Goal: Information Seeking & Learning: Find specific page/section

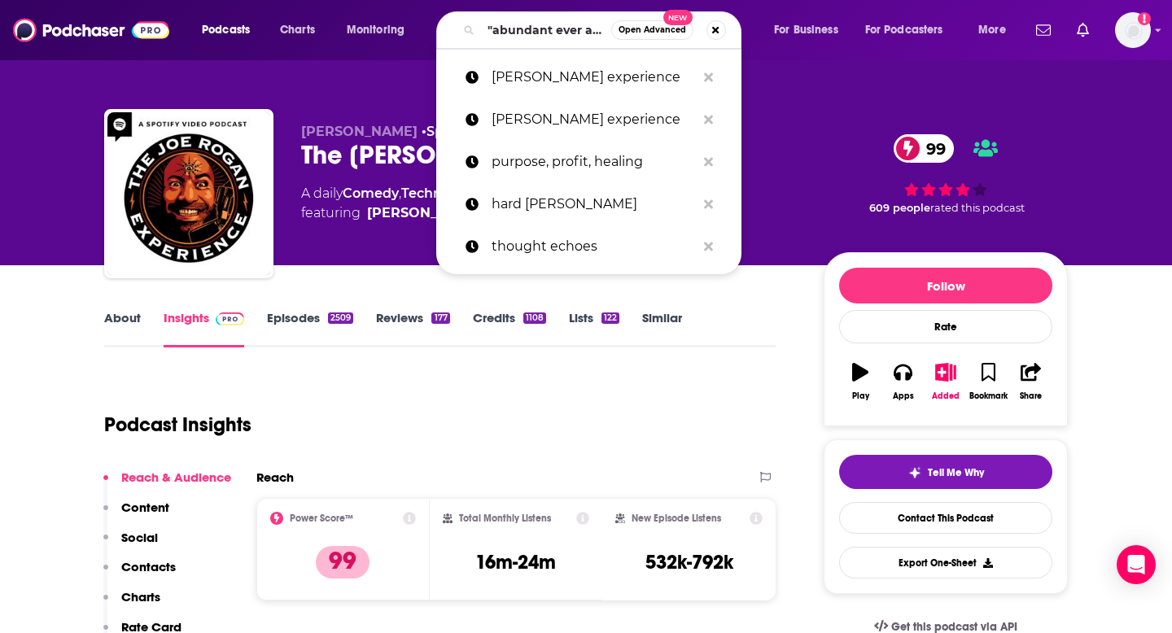
click at [549, 33] on input ""abundant ever after"" at bounding box center [546, 30] width 130 height 26
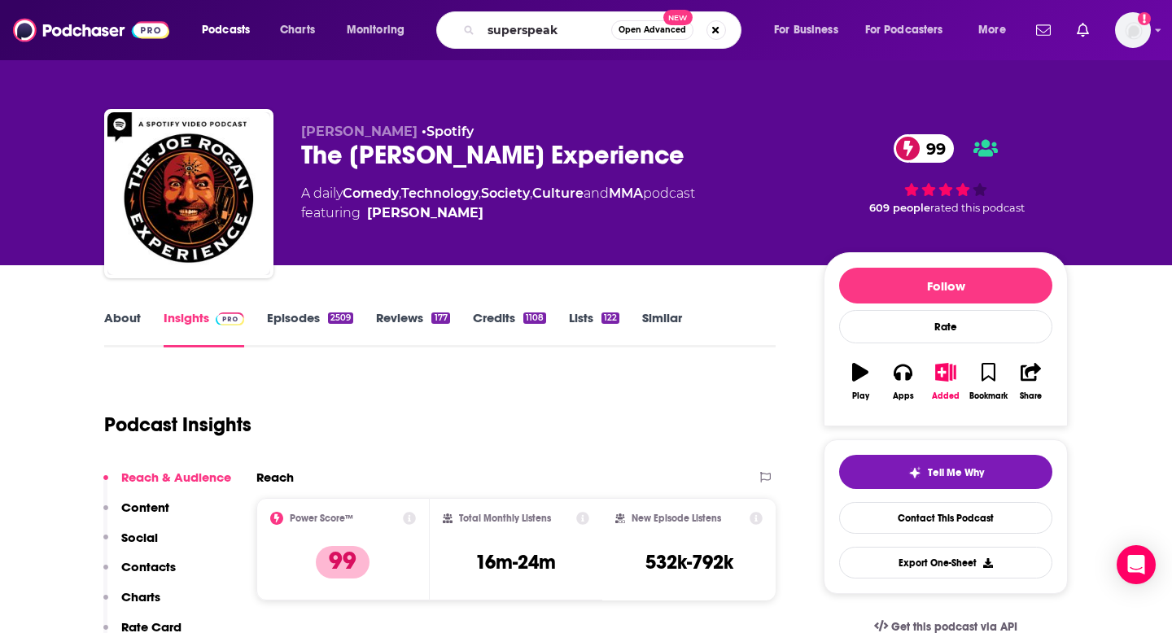
type input "superspeaks"
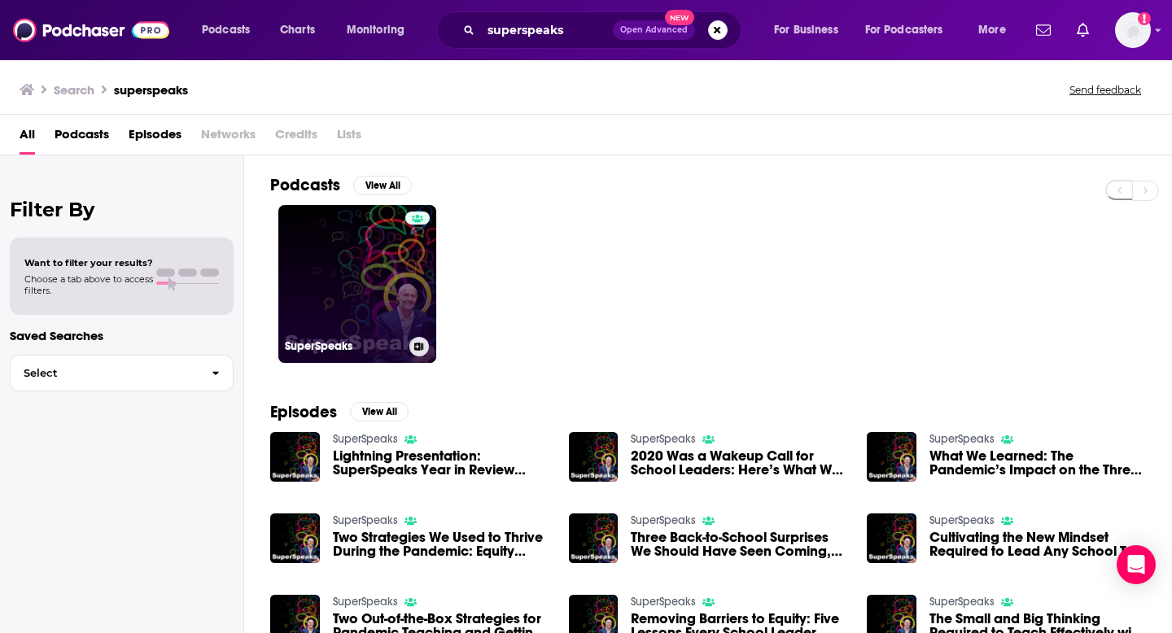
click at [367, 279] on link "SuperSpeaks" at bounding box center [357, 284] width 158 height 158
